Goal: Check status: Check status

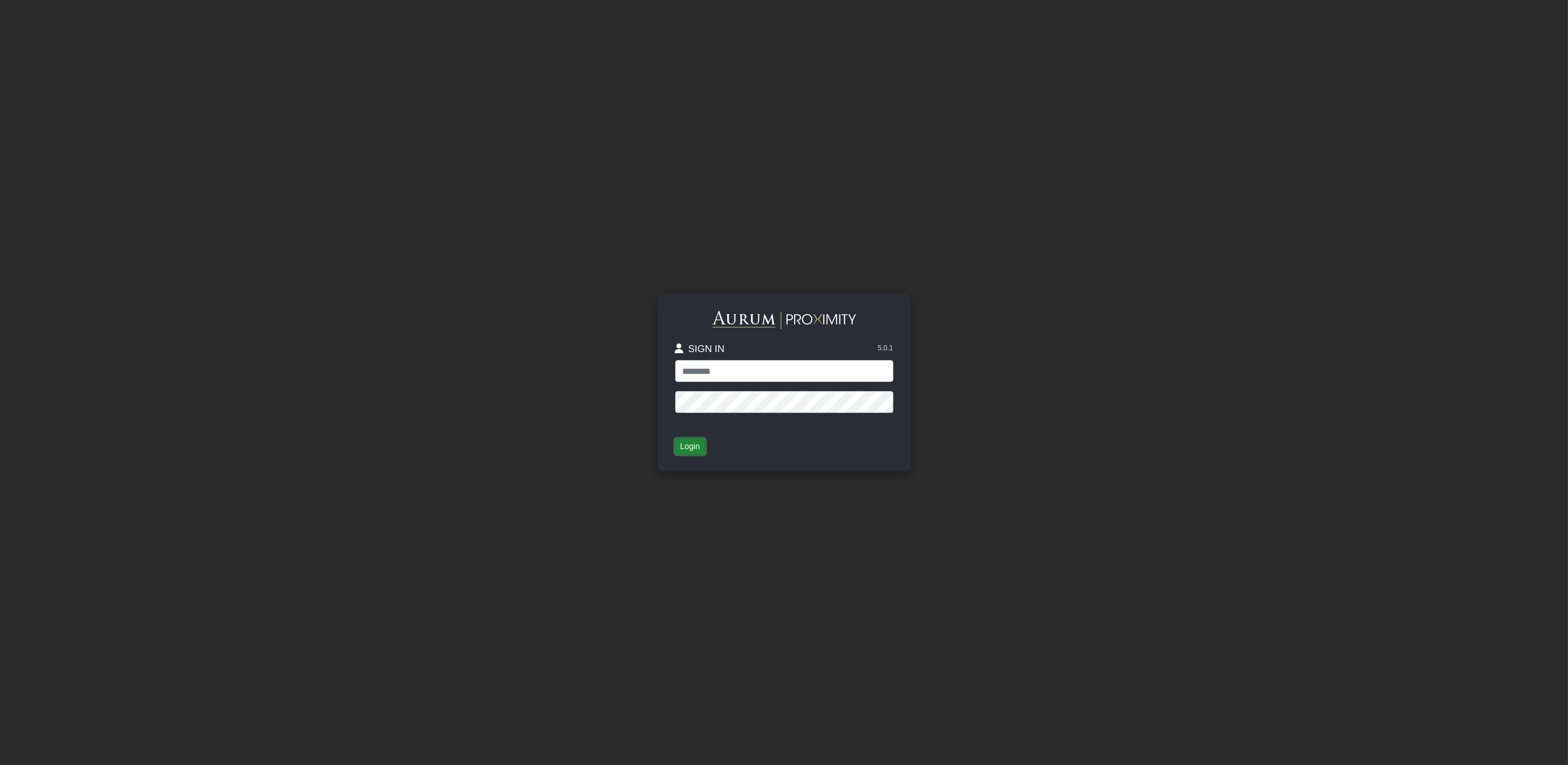
click at [692, 449] on button "Login" at bounding box center [689, 446] width 30 height 16
click at [717, 369] on input "text" at bounding box center [784, 371] width 218 height 22
type input "**********"
click at [690, 445] on button "Login" at bounding box center [689, 446] width 30 height 16
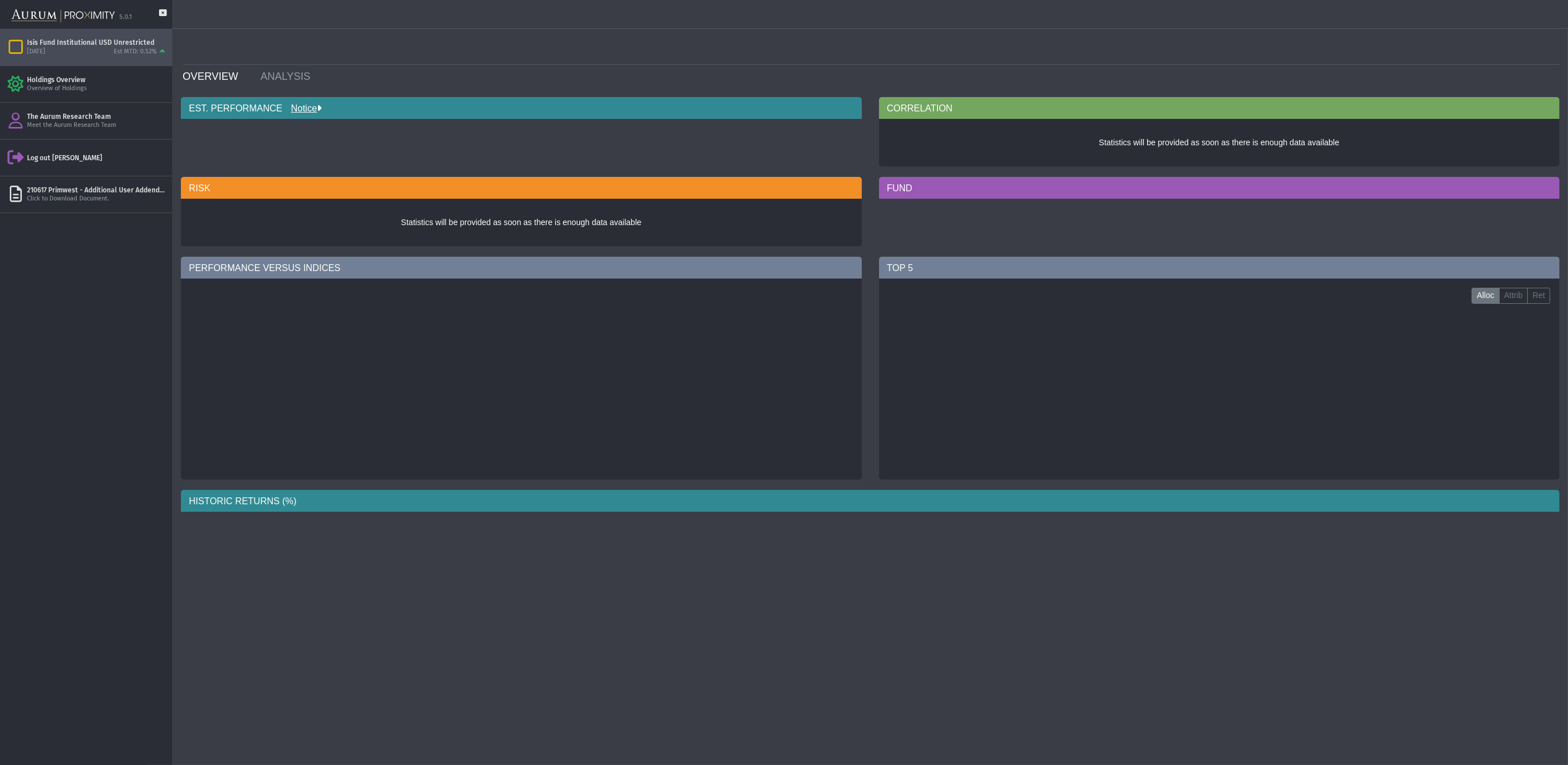
click at [131, 49] on div "Est MTD: 0.52%" at bounding box center [135, 52] width 43 height 8
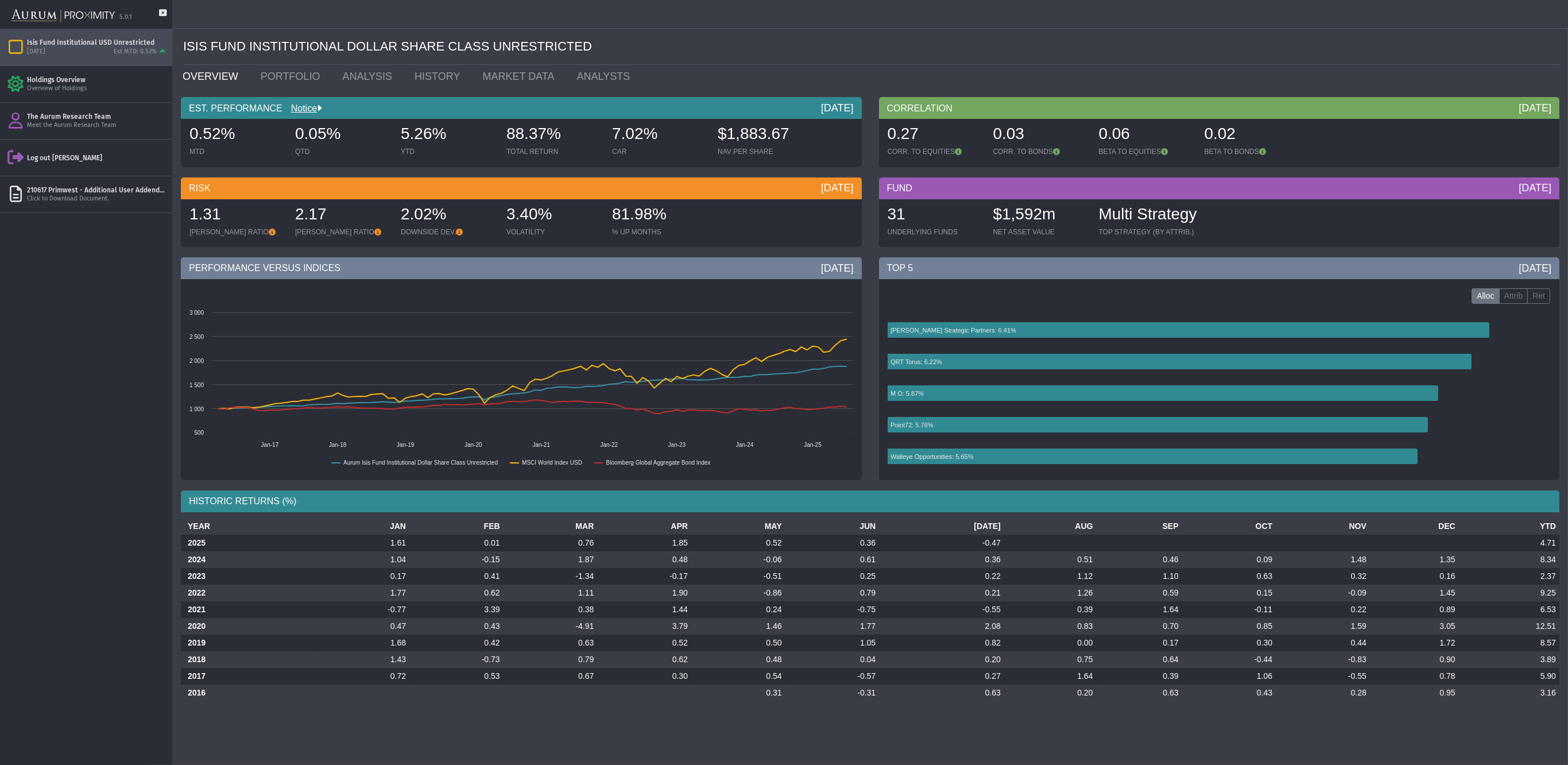
click at [815, 79] on ul "OVERVIEW PORTFOLIO ANALYSIS HISTORY MARKET DATA ANALYSTS" at bounding box center [870, 75] width 1393 height 23
click at [1214, 502] on div "HISTORIC RETURNS (%)" at bounding box center [869, 501] width 1378 height 22
